Goal: Information Seeking & Learning: Find specific fact

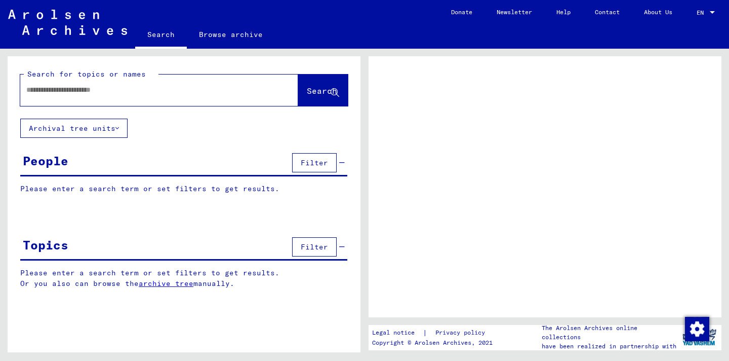
drag, startPoint x: 106, startPoint y: 106, endPoint x: 110, endPoint y: 111, distance: 6.4
click at [105, 106] on div "Search for topics or names Search" at bounding box center [184, 87] width 353 height 62
click at [103, 98] on div at bounding box center [147, 90] width 254 height 23
click at [98, 89] on input "text" at bounding box center [150, 90] width 248 height 11
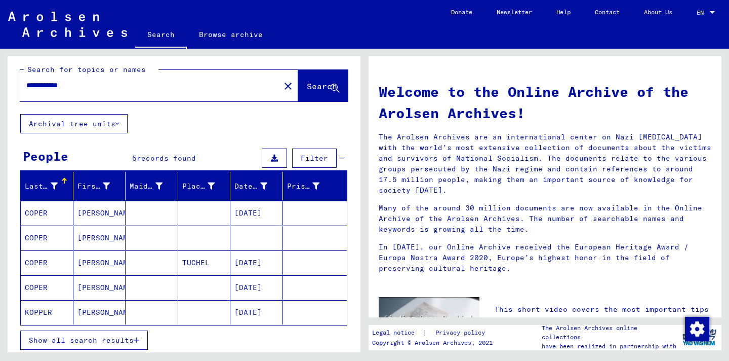
scroll to position [15, 0]
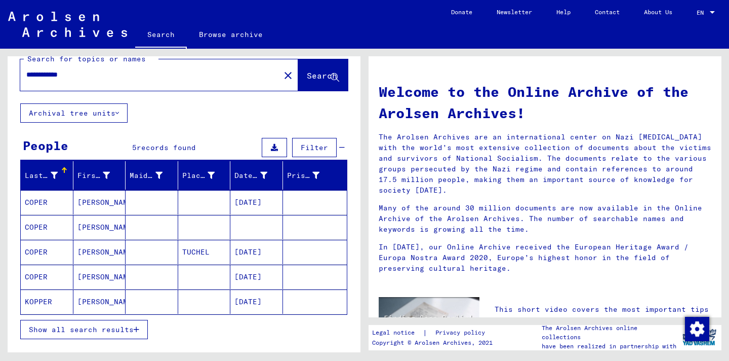
click at [112, 336] on button "Show all search results" at bounding box center [84, 329] width 128 height 19
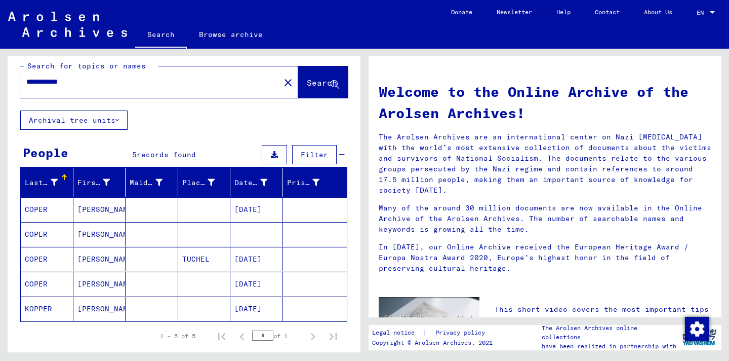
scroll to position [0, 0]
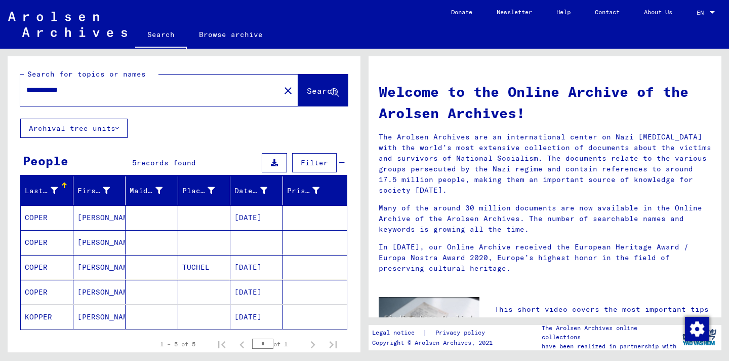
drag, startPoint x: 58, startPoint y: 90, endPoint x: 49, endPoint y: 89, distance: 9.6
click at [49, 89] on input "**********" at bounding box center [147, 90] width 242 height 11
drag, startPoint x: 49, startPoint y: 89, endPoint x: 56, endPoint y: 90, distance: 7.6
click at [56, 90] on input "**********" at bounding box center [147, 90] width 242 height 11
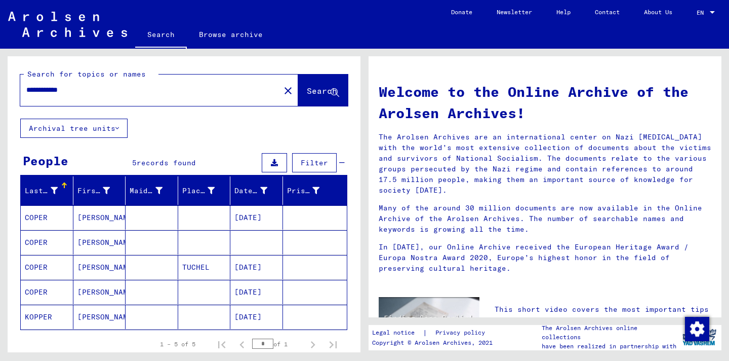
type input "**********"
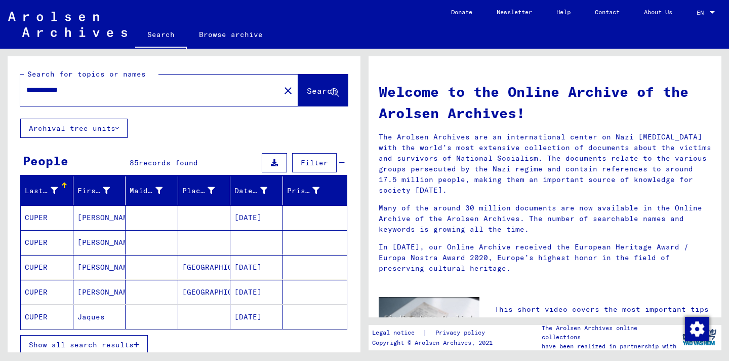
click at [111, 344] on span "Show all search results" at bounding box center [81, 344] width 105 height 9
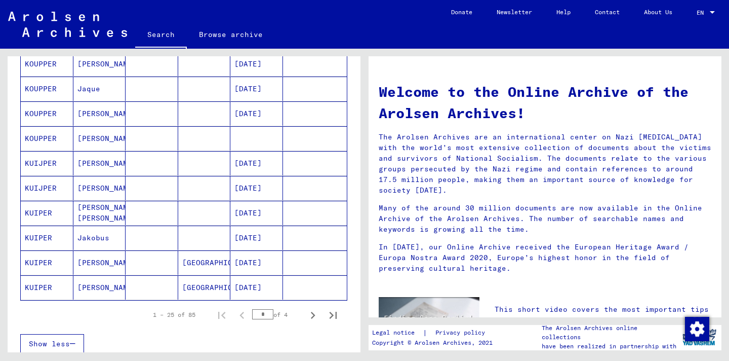
scroll to position [526, 0]
click at [306, 315] on icon "Next page" at bounding box center [313, 315] width 14 height 14
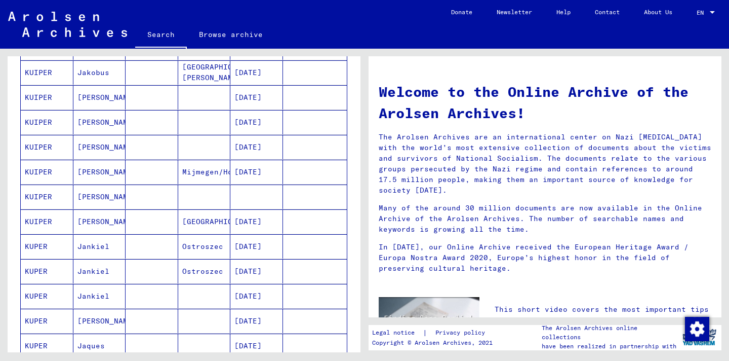
scroll to position [522, 0]
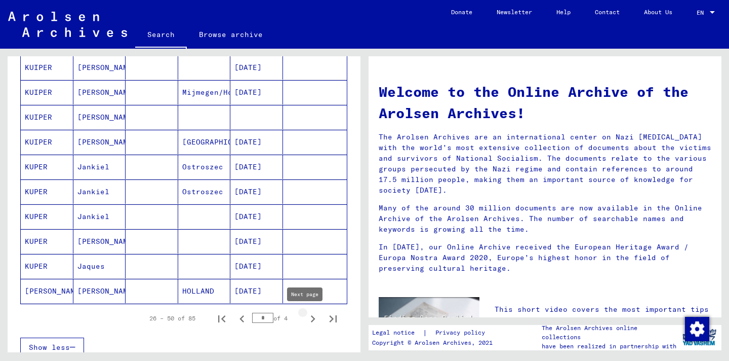
click at [311, 321] on icon "Next page" at bounding box center [313, 318] width 5 height 7
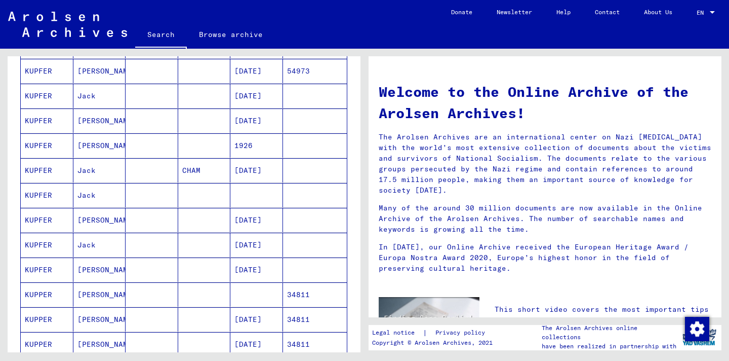
scroll to position [602, 0]
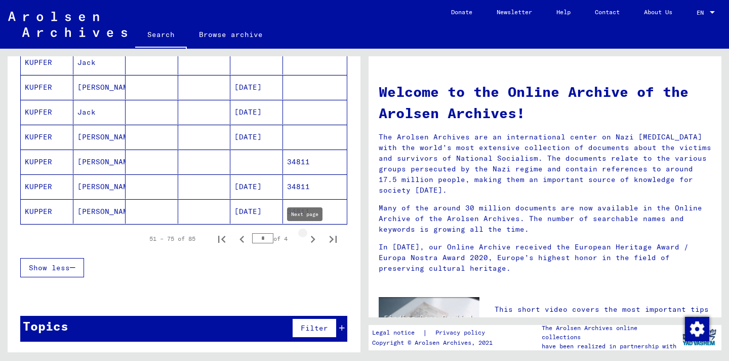
click at [306, 242] on icon "Next page" at bounding box center [313, 239] width 14 height 14
type input "*"
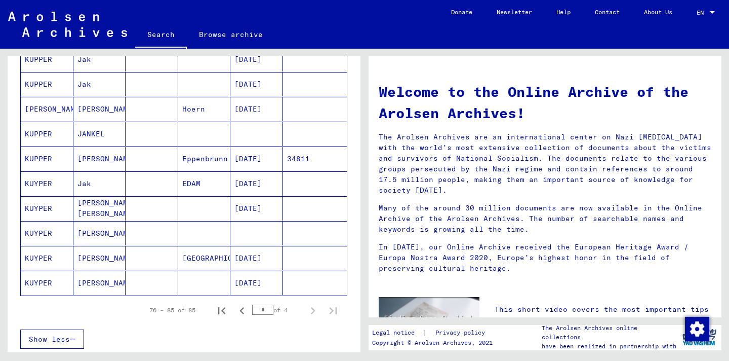
scroll to position [0, 0]
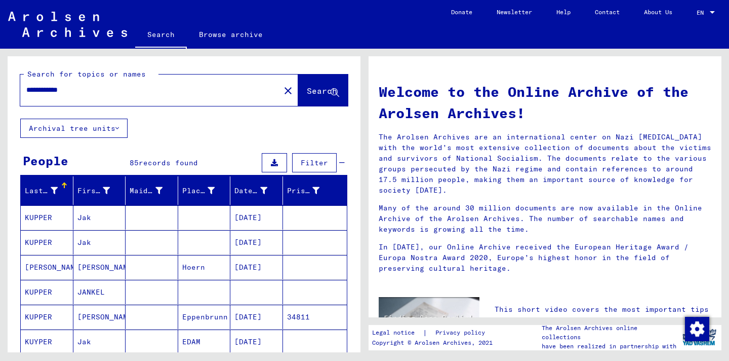
drag, startPoint x: 57, startPoint y: 90, endPoint x: 14, endPoint y: 84, distance: 43.4
click at [14, 84] on div "**********" at bounding box center [184, 87] width 353 height 62
click at [86, 85] on input "******" at bounding box center [147, 90] width 242 height 11
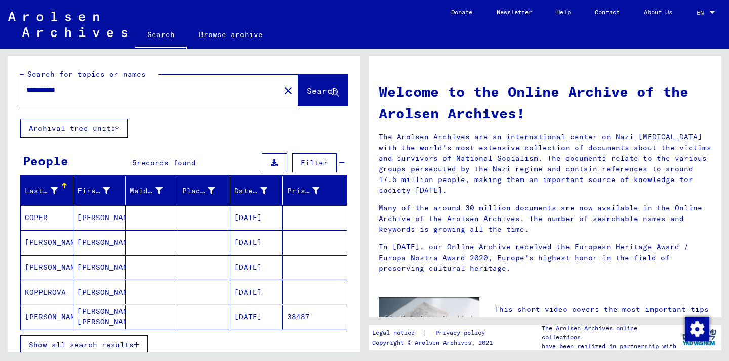
click at [58, 89] on input "**********" at bounding box center [147, 90] width 242 height 11
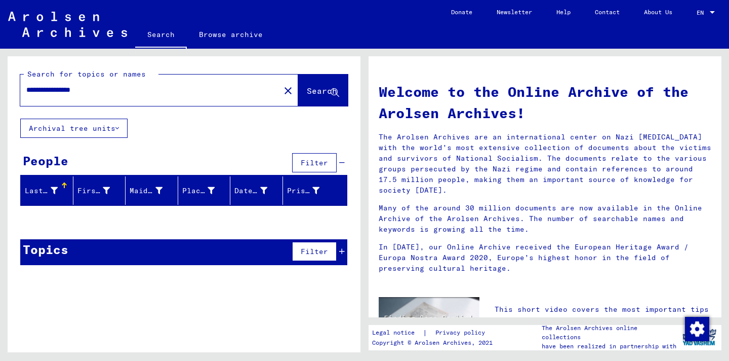
drag, startPoint x: 134, startPoint y: 90, endPoint x: 0, endPoint y: 82, distance: 134.5
click at [0, 82] on div "**********" at bounding box center [182, 200] width 365 height 303
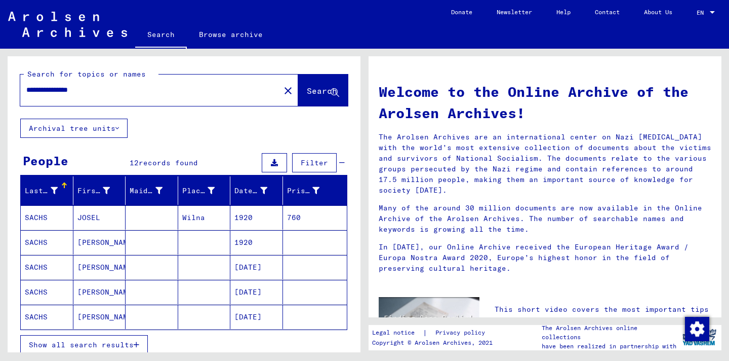
click at [74, 267] on mat-cell "[PERSON_NAME]" at bounding box center [99, 267] width 53 height 24
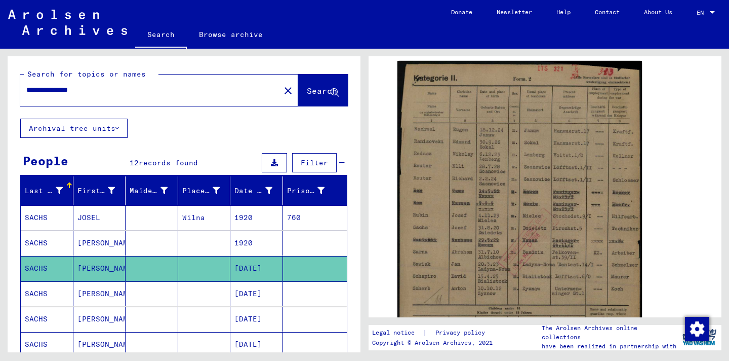
scroll to position [199, 0]
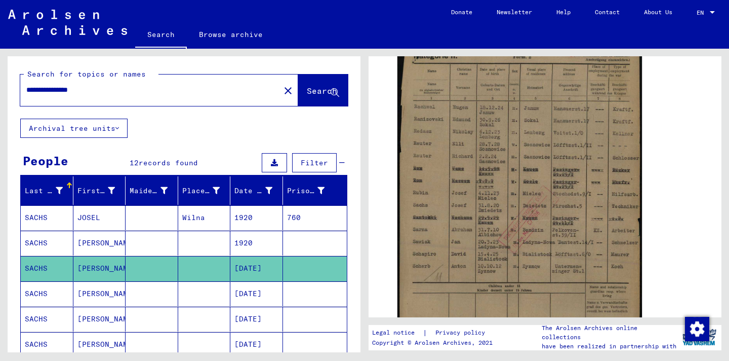
click at [265, 295] on mat-cell "[DATE]" at bounding box center [256, 293] width 53 height 25
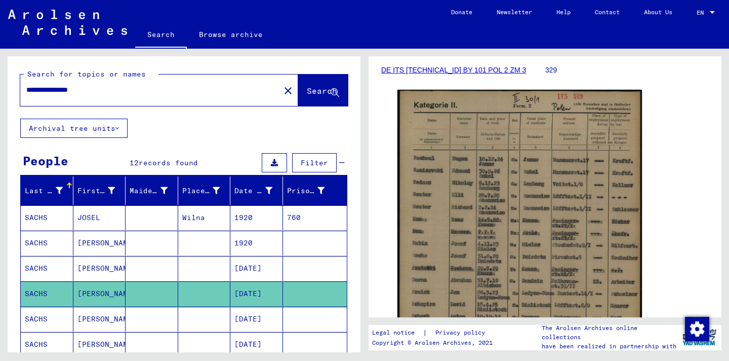
scroll to position [187, 0]
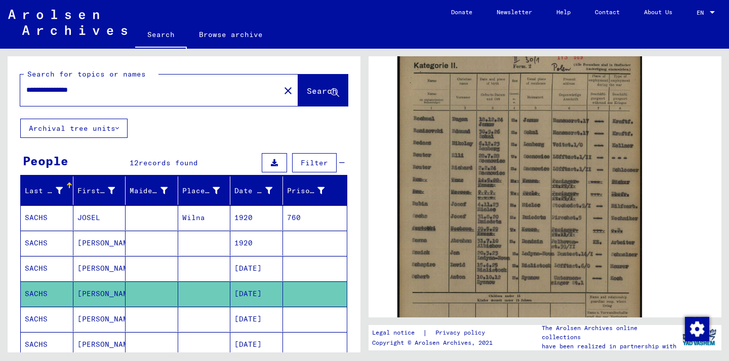
click at [142, 325] on mat-cell at bounding box center [152, 318] width 53 height 25
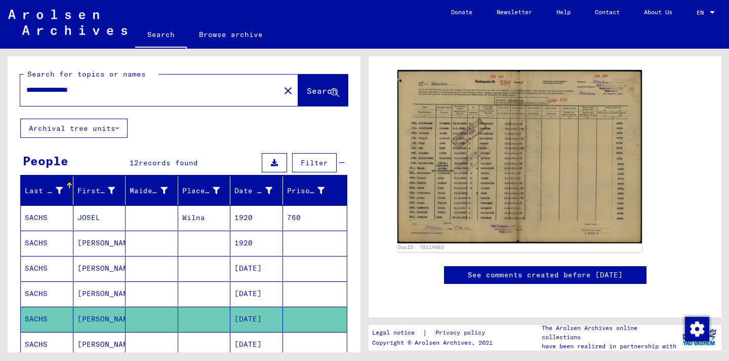
scroll to position [381, 0]
click at [242, 343] on mat-cell "[DATE]" at bounding box center [256, 344] width 53 height 25
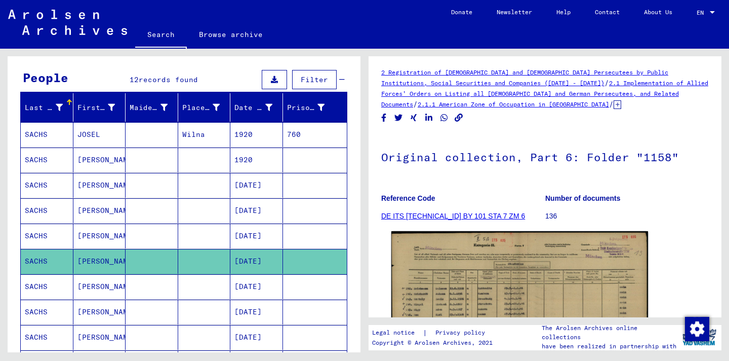
scroll to position [179, 0]
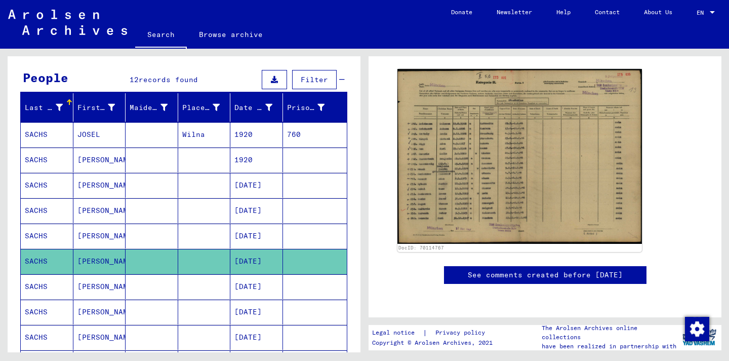
click at [217, 287] on mat-cell at bounding box center [204, 286] width 53 height 25
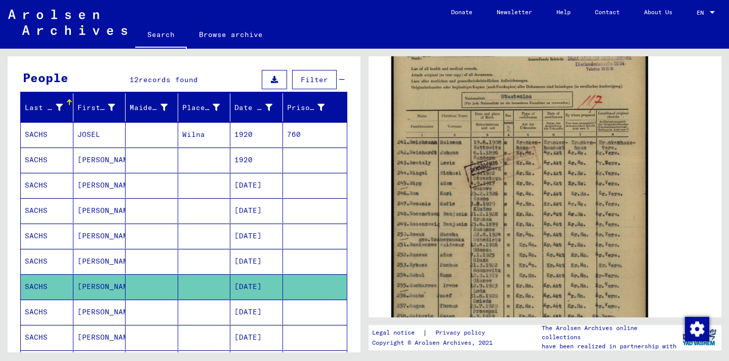
scroll to position [228, 0]
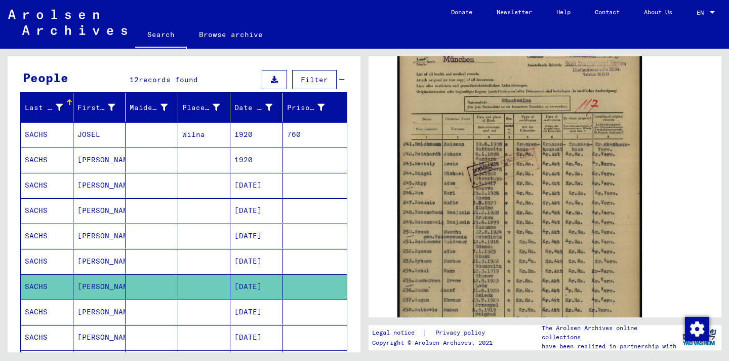
click at [243, 319] on mat-cell "[DATE]" at bounding box center [256, 311] width 53 height 25
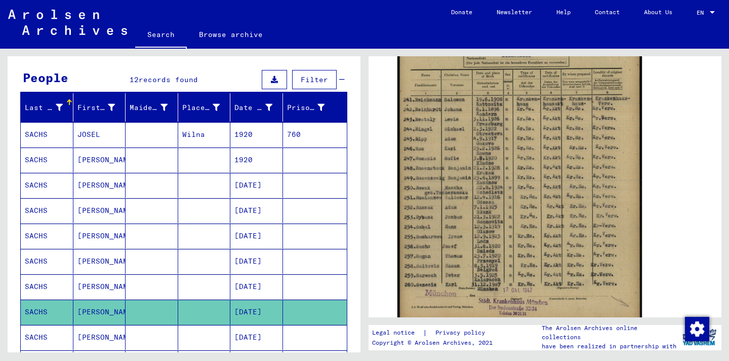
scroll to position [179, 0]
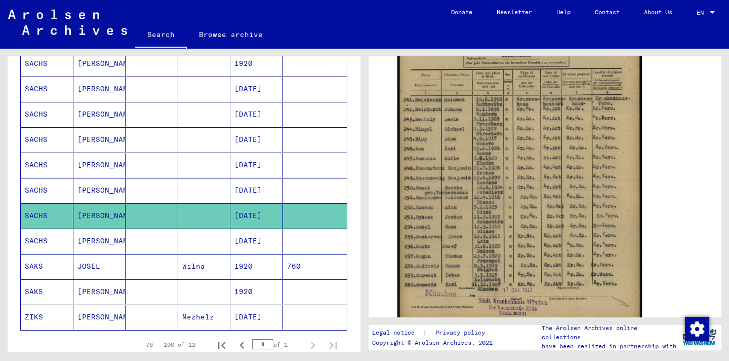
click at [244, 249] on mat-cell "[DATE]" at bounding box center [256, 240] width 53 height 25
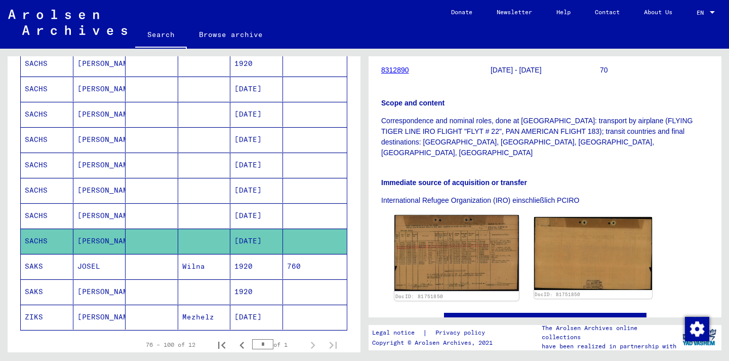
click at [458, 229] on img at bounding box center [457, 253] width 124 height 76
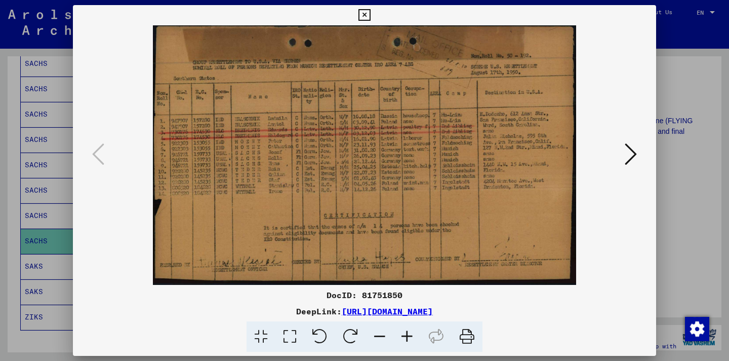
click at [363, 13] on icon at bounding box center [365, 15] width 12 height 12
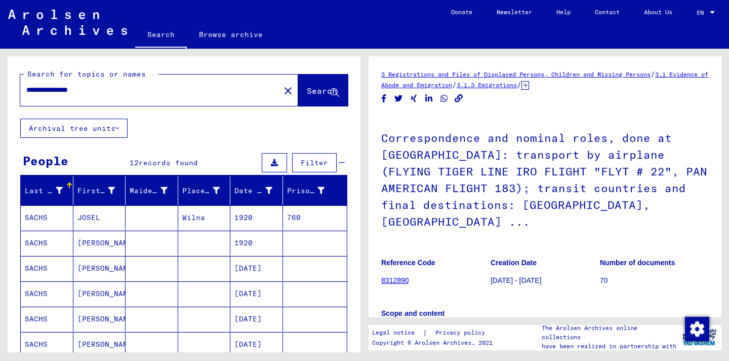
drag, startPoint x: 105, startPoint y: 94, endPoint x: 24, endPoint y: 91, distance: 81.1
click at [24, 91] on div "**********" at bounding box center [147, 90] width 254 height 23
paste input "text"
type input "**********"
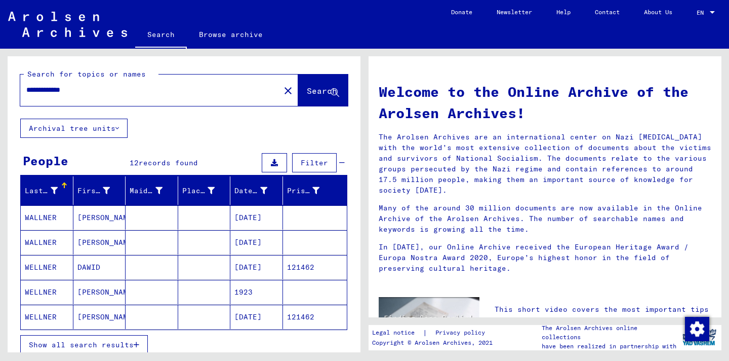
click at [105, 268] on mat-cell "DAWID" at bounding box center [99, 267] width 53 height 24
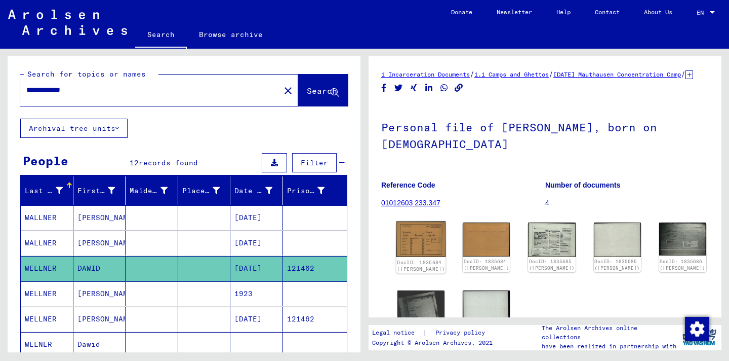
click at [418, 243] on img at bounding box center [422, 238] width 50 height 35
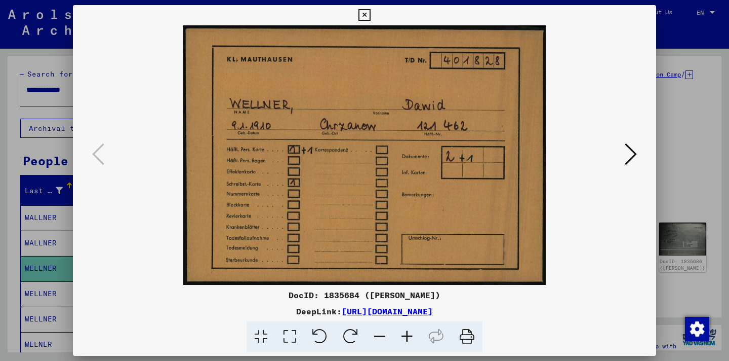
click at [702, 113] on div at bounding box center [364, 180] width 729 height 361
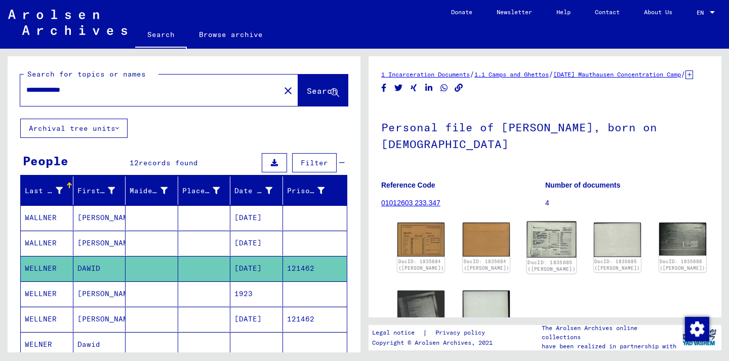
click at [527, 247] on img at bounding box center [552, 239] width 50 height 36
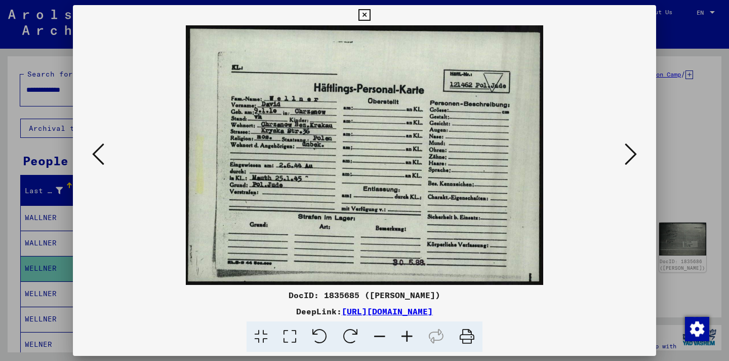
copy link "[URL][DOMAIN_NAME]"
click at [698, 31] on div at bounding box center [364, 180] width 729 height 361
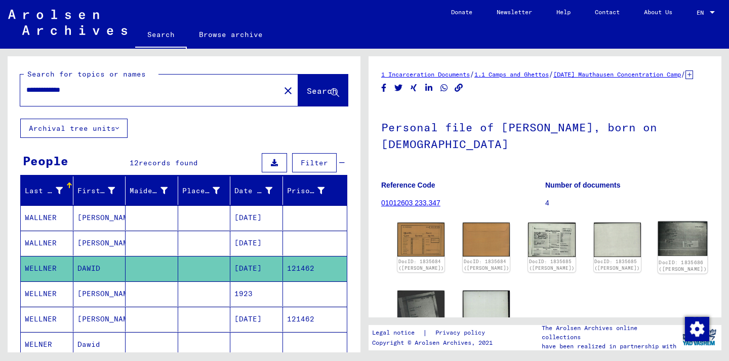
click at [658, 239] on img at bounding box center [683, 238] width 50 height 34
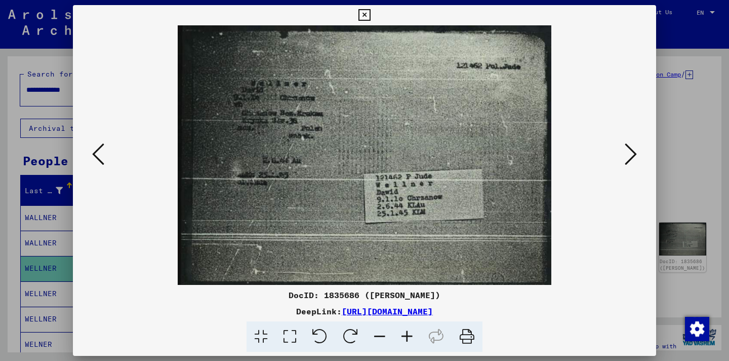
click at [632, 159] on icon at bounding box center [631, 154] width 12 height 24
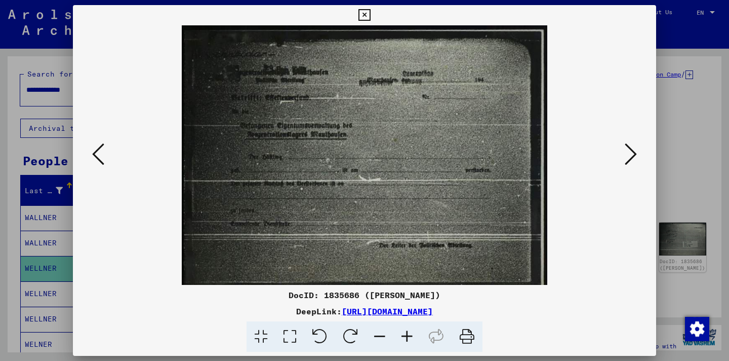
click at [632, 159] on icon at bounding box center [631, 154] width 12 height 24
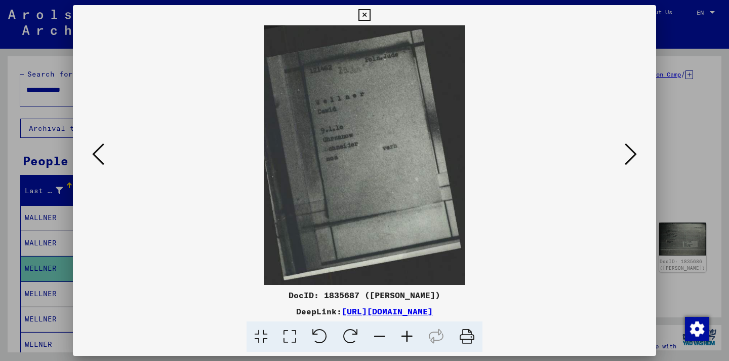
click at [632, 159] on icon at bounding box center [631, 154] width 12 height 24
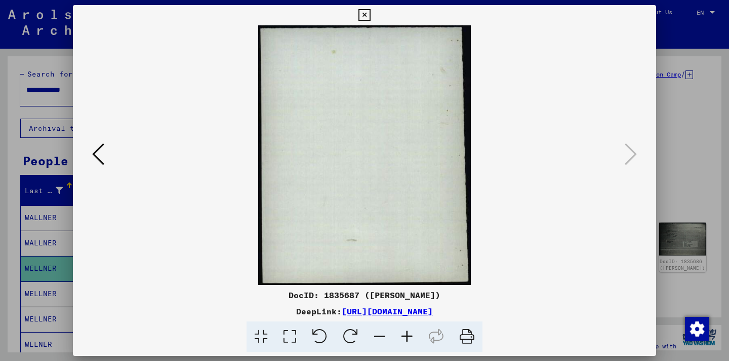
click at [89, 148] on button at bounding box center [98, 154] width 18 height 29
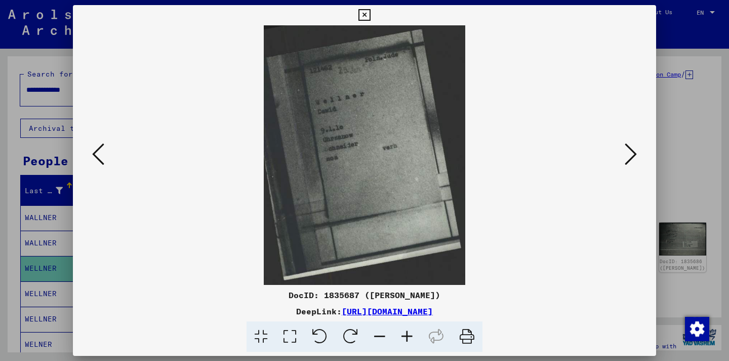
click at [89, 148] on button at bounding box center [98, 154] width 18 height 29
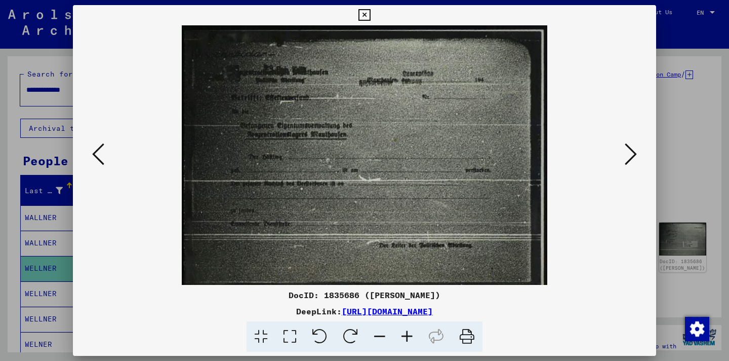
click at [89, 148] on button at bounding box center [98, 154] width 18 height 29
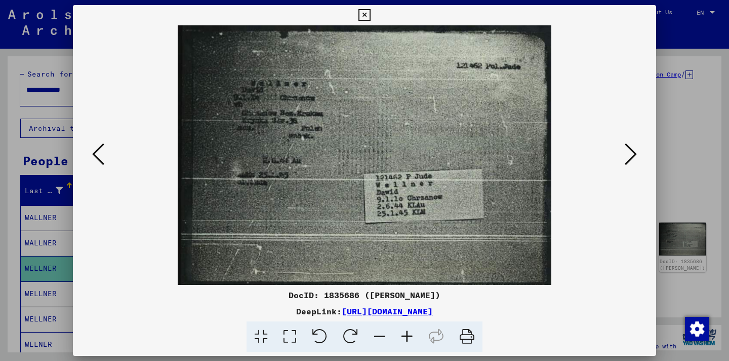
click at [719, 130] on div at bounding box center [364, 180] width 729 height 361
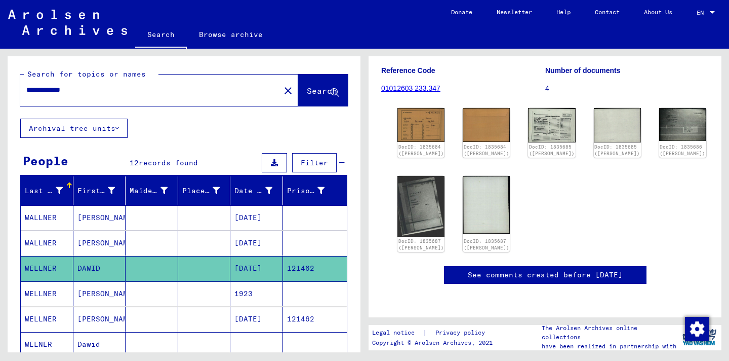
scroll to position [103, 0]
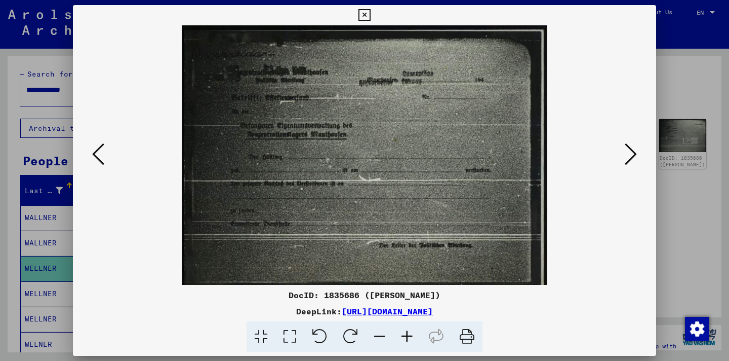
click at [98, 154] on icon at bounding box center [98, 154] width 12 height 24
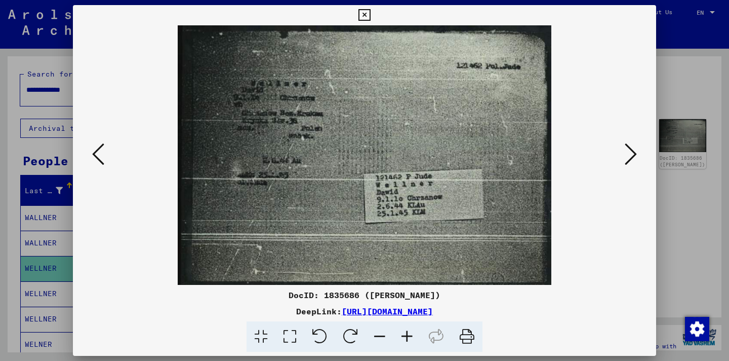
copy link "[URL][DOMAIN_NAME]"
click at [364, 16] on icon at bounding box center [365, 15] width 12 height 12
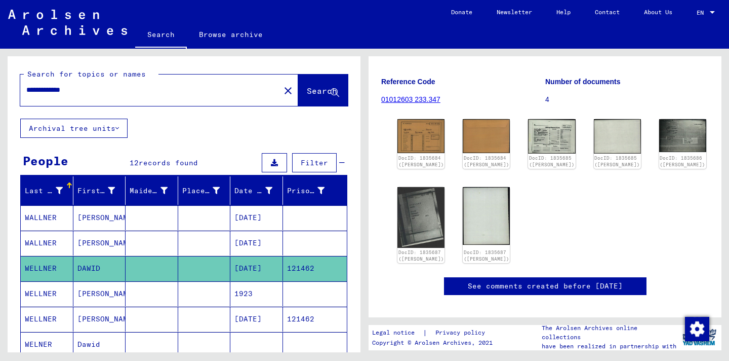
click at [241, 321] on mat-cell "[DATE]" at bounding box center [256, 318] width 53 height 25
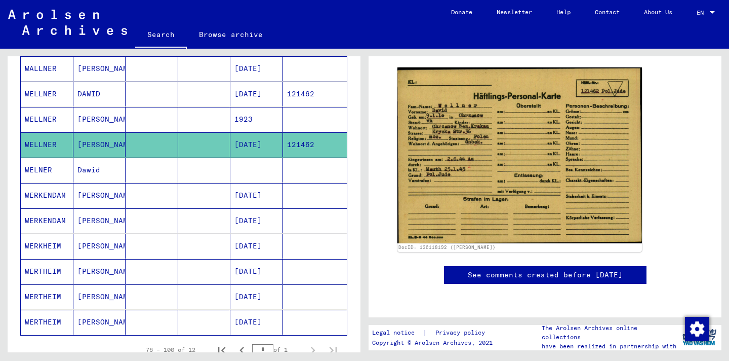
scroll to position [99, 0]
